Goal: Find specific page/section: Find specific page/section

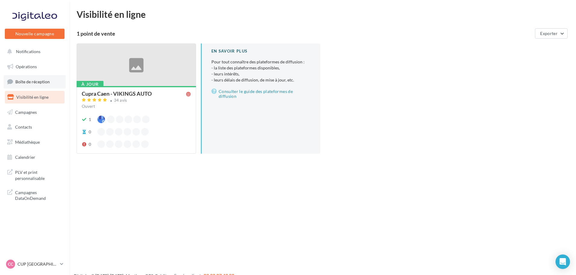
click at [40, 83] on span "Boîte de réception" at bounding box center [32, 81] width 34 height 5
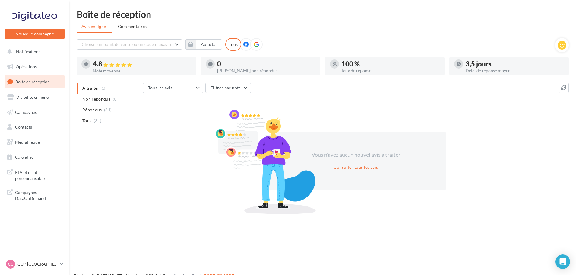
click at [23, 255] on nav "Nouvelle campagne Nouvelle campagne Notifications Opérations Boîte de réception…" at bounding box center [34, 137] width 69 height 275
click at [24, 260] on div "CC CUP CAEN cupra_caen" at bounding box center [32, 264] width 52 height 9
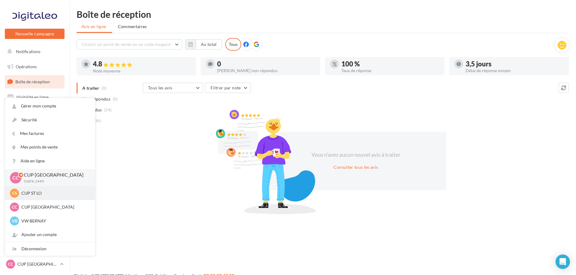
click at [42, 194] on p "CUP ST LO" at bounding box center [54, 193] width 66 height 6
